Goal: Task Accomplishment & Management: Manage account settings

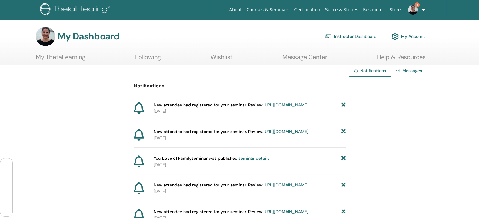
scroll to position [42189, 0]
click at [361, 34] on link "Instructor Dashboard" at bounding box center [350, 36] width 52 height 13
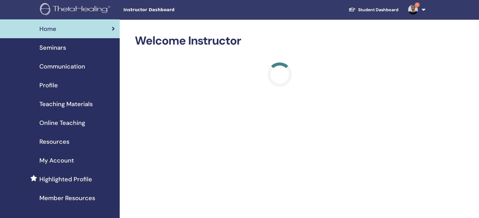
scroll to position [42189, 0]
click at [52, 45] on span "Seminars" at bounding box center [52, 47] width 27 height 9
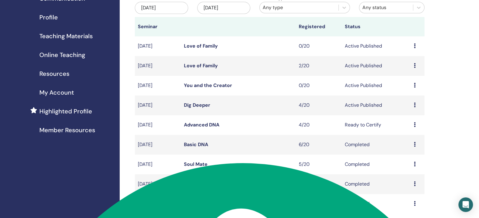
scroll to position [70, 0]
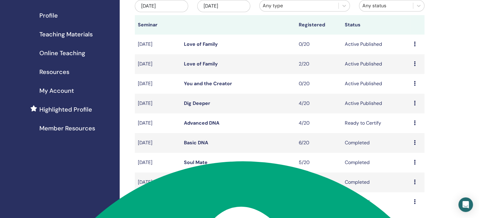
click at [413, 107] on td "Preview Edit Attendees Cancel" at bounding box center [417, 104] width 14 height 20
click at [415, 105] on icon at bounding box center [414, 103] width 2 height 5
click at [415, 134] on link "Attendees" at bounding box center [408, 135] width 23 height 6
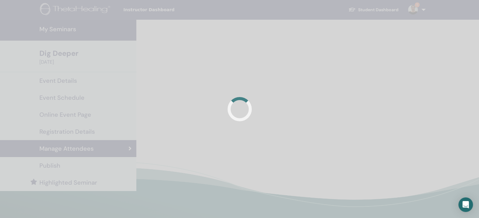
scroll to position [42189, 0]
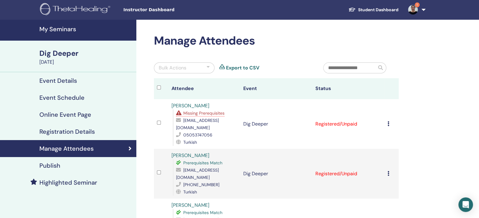
click at [387, 119] on td "Cancel Registration Do not auto-certify Mark as Paid Mark as Unpaid Mark as Abs…" at bounding box center [391, 124] width 15 height 50
click at [392, 120] on div "Cancel Registration Do not auto-certify Mark as Paid Mark as Unpaid Mark as Abs…" at bounding box center [391, 123] width 8 height 7
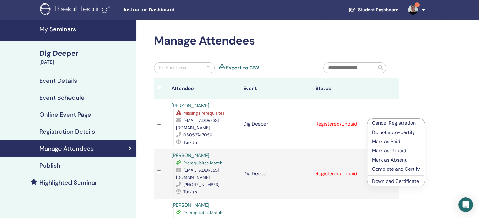
click at [390, 168] on p "Complete and Certify" at bounding box center [396, 168] width 48 height 7
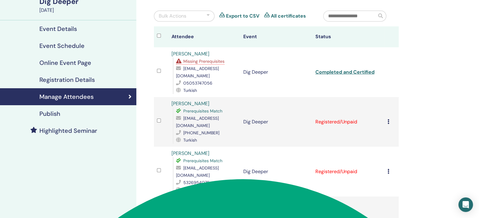
scroll to position [61, 0]
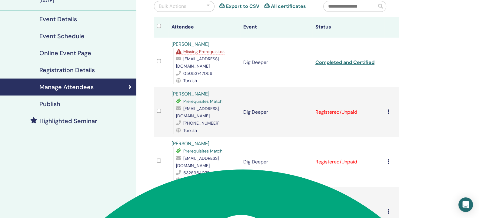
click at [389, 109] on icon at bounding box center [388, 111] width 2 height 5
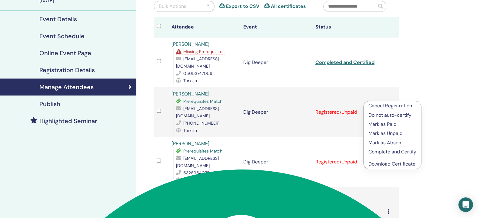
click at [392, 149] on p "Complete and Certify" at bounding box center [392, 151] width 48 height 7
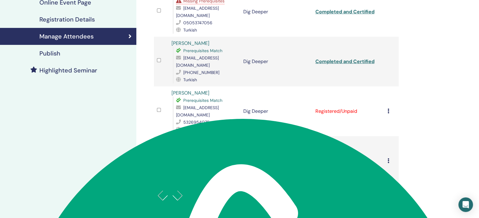
scroll to position [114, 0]
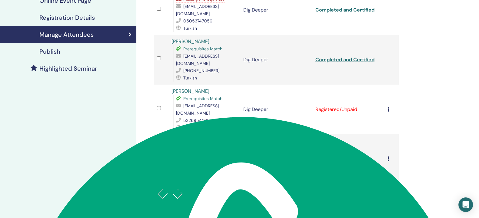
click at [389, 107] on icon at bounding box center [388, 109] width 2 height 5
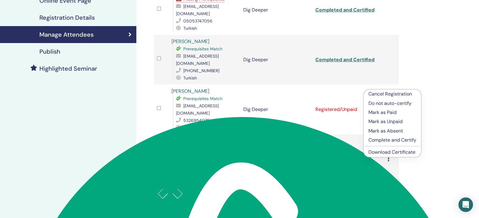
click at [390, 136] on p "Complete and Certify" at bounding box center [392, 139] width 48 height 7
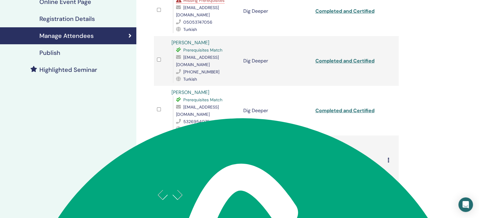
scroll to position [136, 0]
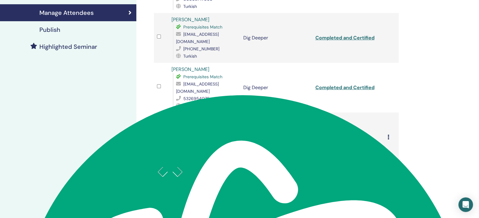
click at [387, 134] on icon at bounding box center [388, 136] width 2 height 5
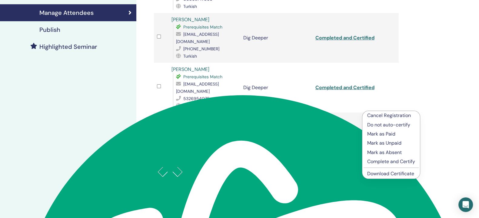
click at [390, 162] on p "Complete and Certify" at bounding box center [391, 161] width 48 height 7
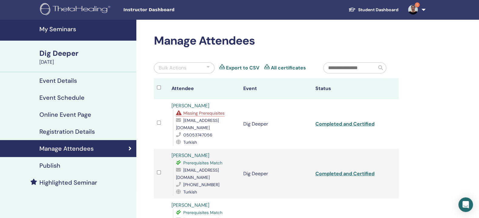
click at [50, 29] on h4 "My Seminars" at bounding box center [85, 28] width 93 height 7
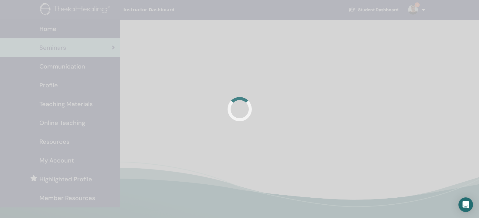
scroll to position [42189, 0]
